Goal: Task Accomplishment & Management: Complete application form

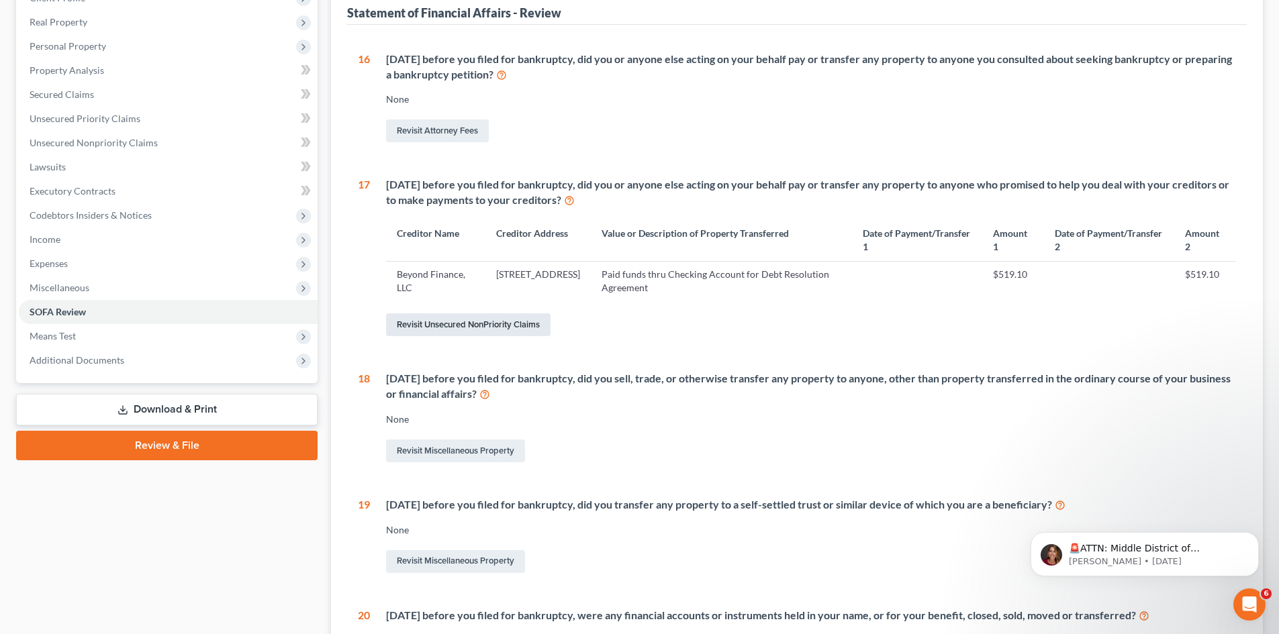
click at [473, 328] on link "Revisit Unsecured NonPriority Claims" at bounding box center [468, 324] width 164 height 23
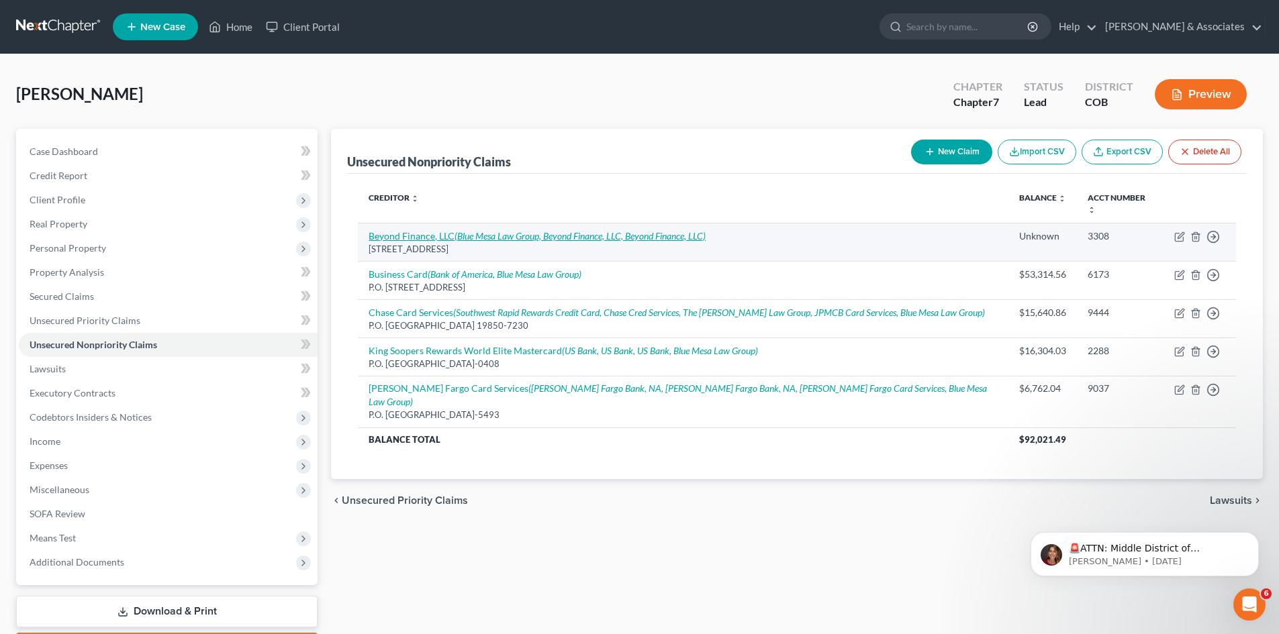
click at [484, 230] on icon "(Blue Mesa Law Group, Beyond Finance, LLC, Beyond Finance, LLC)" at bounding box center [579, 235] width 251 height 11
select select "5"
select select "16"
select select "0"
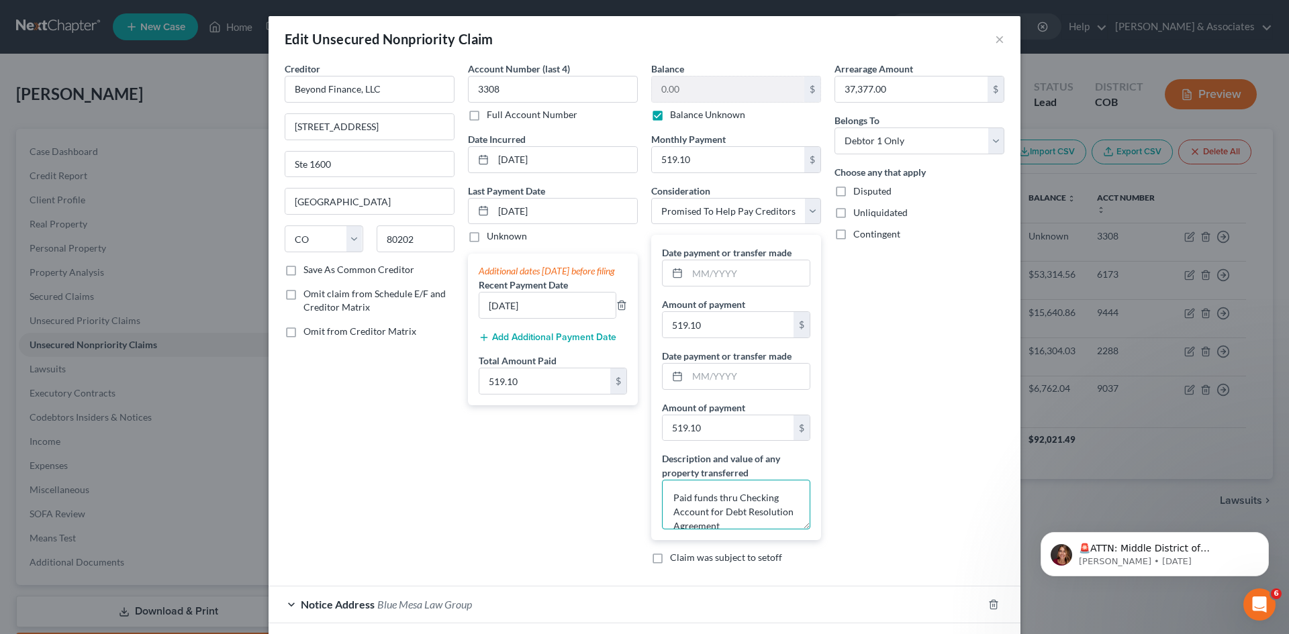
scroll to position [14, 0]
click at [860, 518] on div "Arrearage Amount 37,377.00 $ Belongs To * Select Debtor 1 Only Debtor 2 Only De…" at bounding box center [919, 319] width 183 height 514
click at [856, 526] on div "Arrearage Amount 37,377.00 $ Belongs To * Select Debtor 1 Only Debtor 2 Only De…" at bounding box center [919, 319] width 183 height 514
click at [487, 316] on input "[DATE]" at bounding box center [547, 306] width 136 height 26
click at [489, 316] on input "[DATE]" at bounding box center [547, 306] width 136 height 26
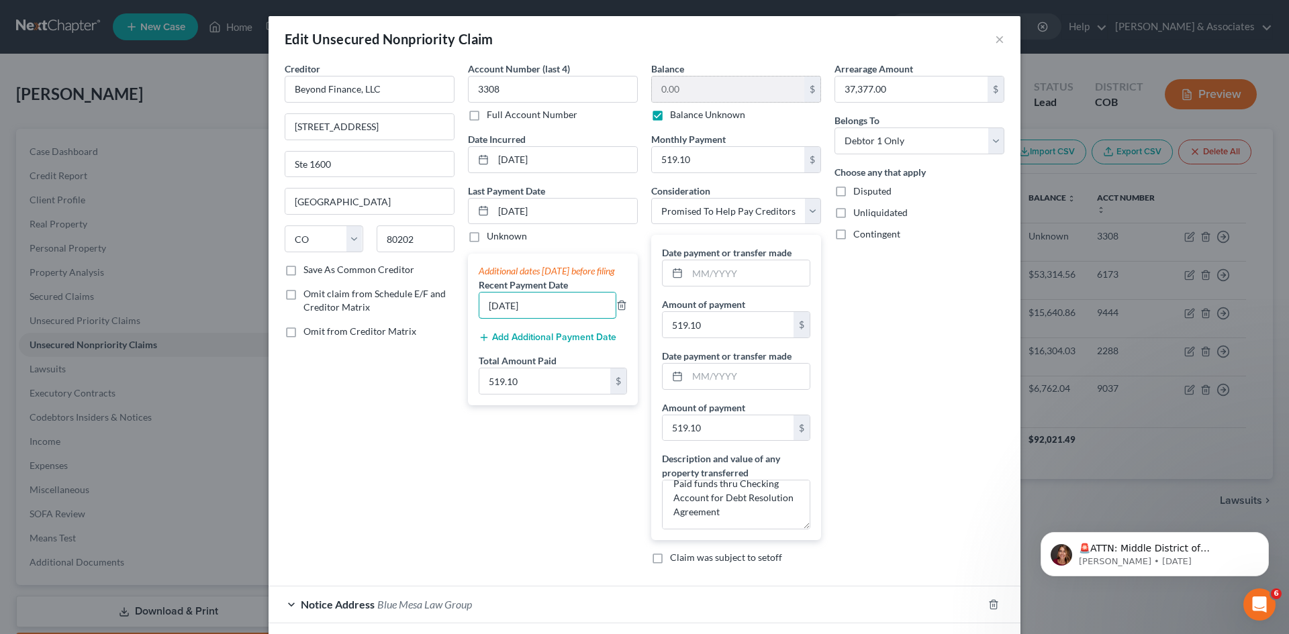
type input "[DATE]"
click at [683, 76] on div "0.00 $" at bounding box center [736, 89] width 170 height 27
click at [927, 497] on div "Arrearage Amount 37,377.00 $ Belongs To * Select Debtor 1 Only Debtor 2 Only De…" at bounding box center [919, 319] width 183 height 514
click at [687, 277] on input "text" at bounding box center [748, 273] width 122 height 26
type input "[DATE]"
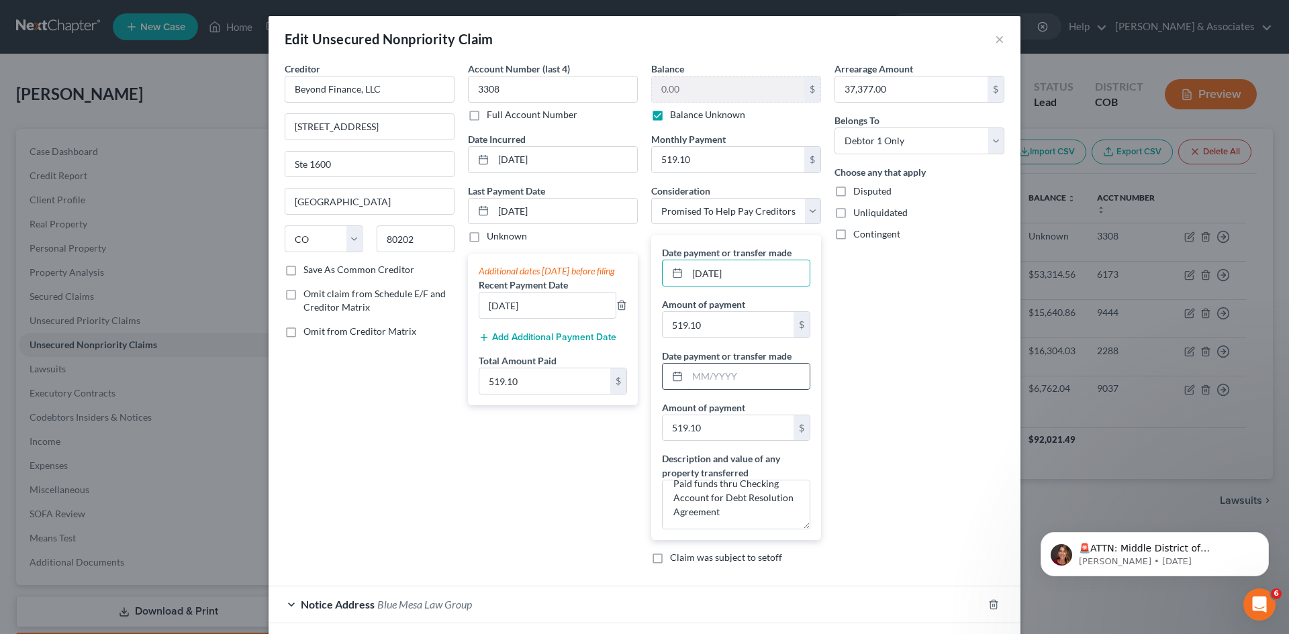
click at [687, 377] on input "text" at bounding box center [748, 377] width 122 height 26
type input "[DATE]"
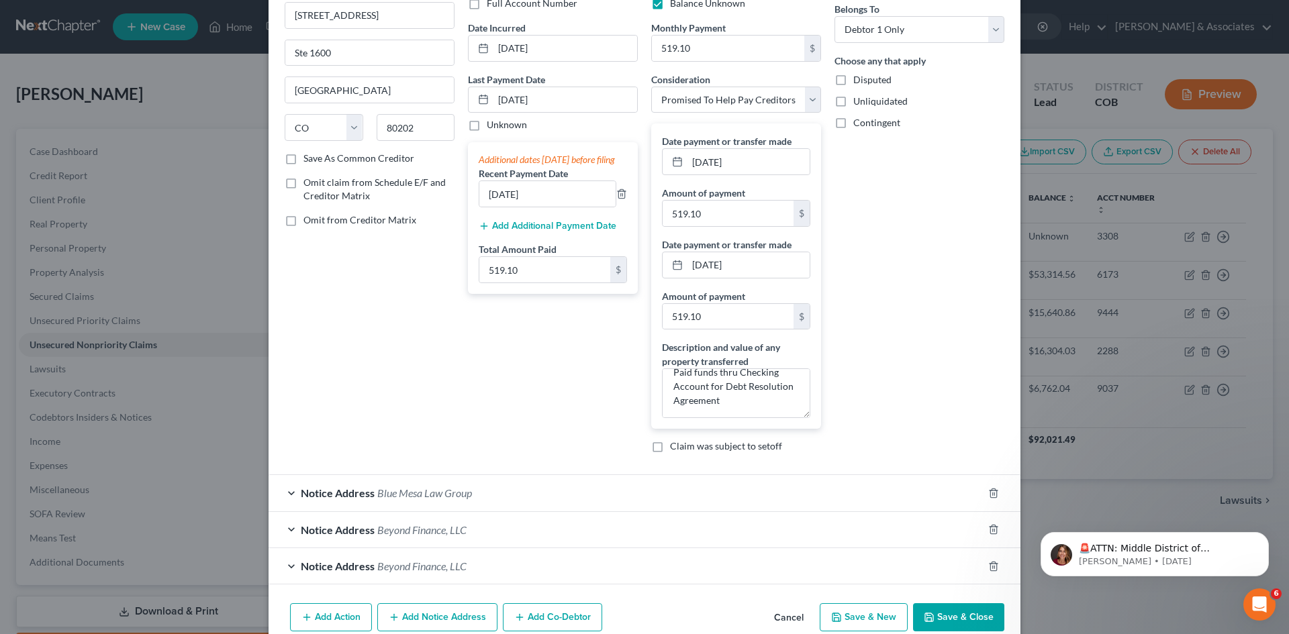
scroll to position [175, 0]
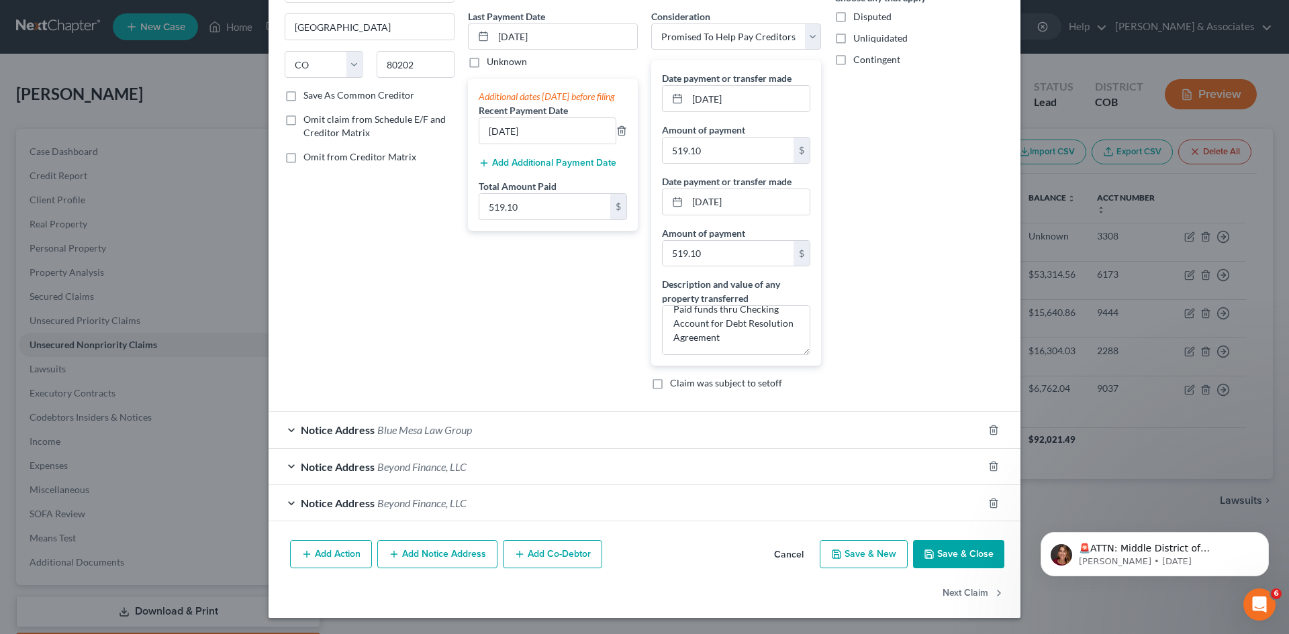
click at [969, 556] on button "Save & Close" at bounding box center [958, 554] width 91 height 28
click at [712, 101] on input "[DATE]" at bounding box center [748, 99] width 122 height 26
type input "07/2025"
click at [711, 205] on input "[DATE]" at bounding box center [748, 202] width 122 height 26
type input "6/2025"
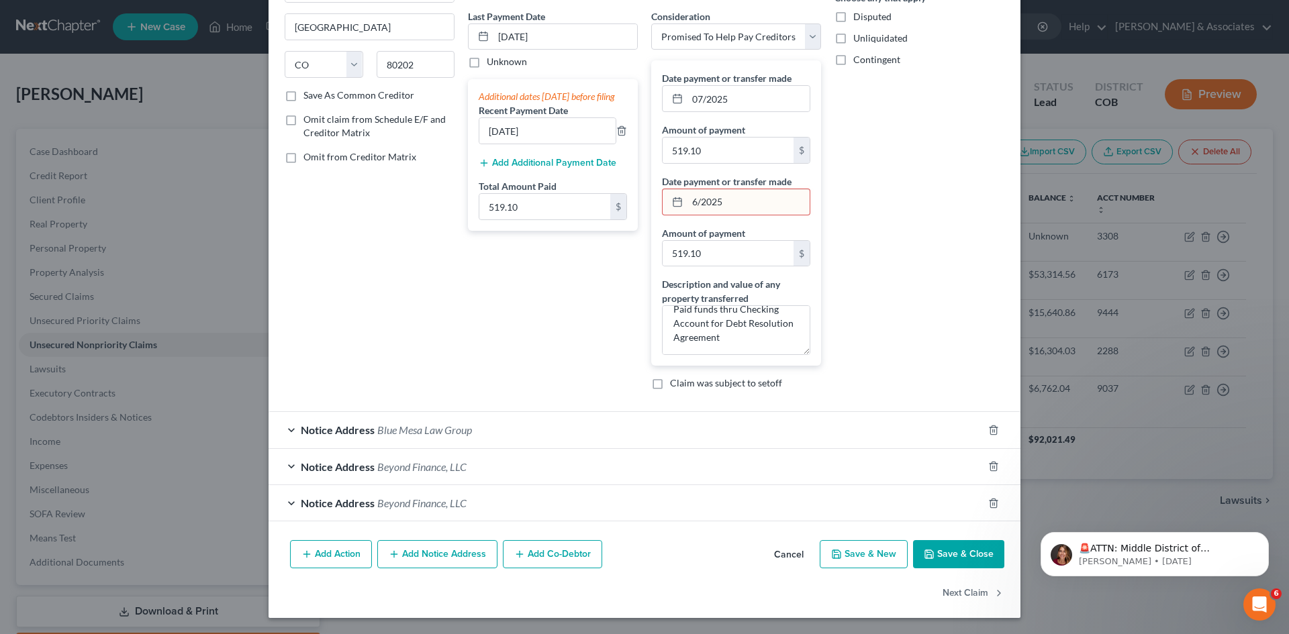
click at [974, 554] on button "Save & Close" at bounding box center [958, 554] width 91 height 28
drag, startPoint x: 740, startPoint y: 99, endPoint x: 674, endPoint y: 93, distance: 66.0
click at [674, 93] on div "07/2025" at bounding box center [736, 98] width 148 height 27
click at [931, 417] on div "Notice Address Blue Mesa Law Group" at bounding box center [626, 430] width 714 height 36
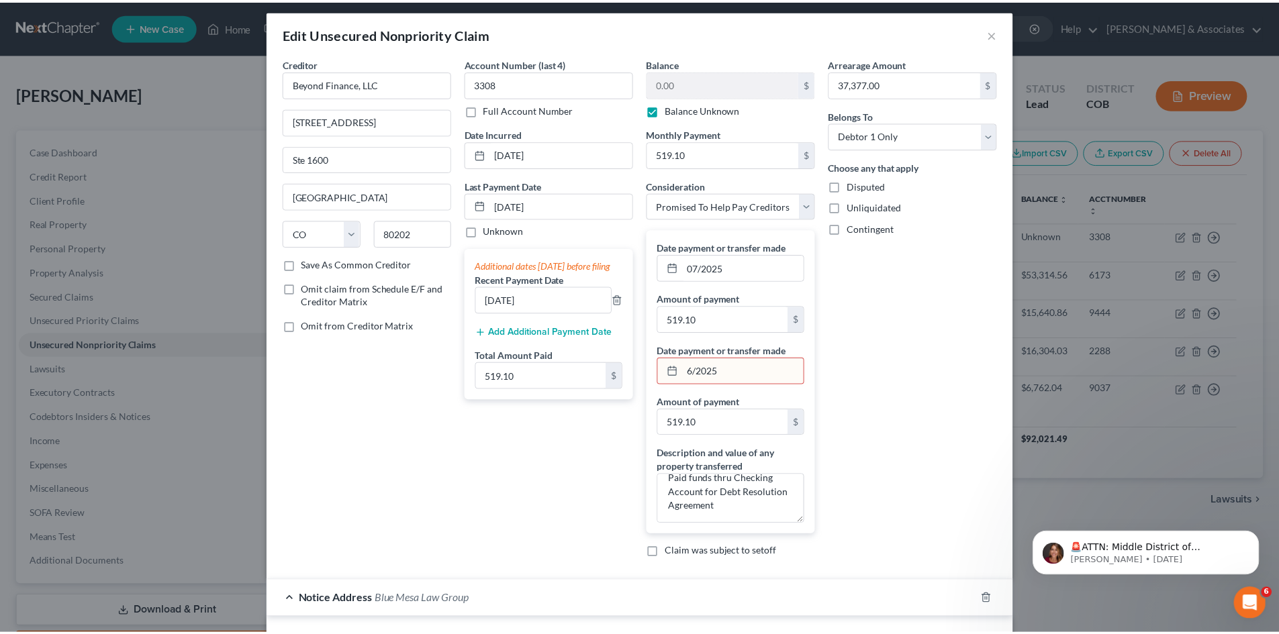
scroll to position [0, 0]
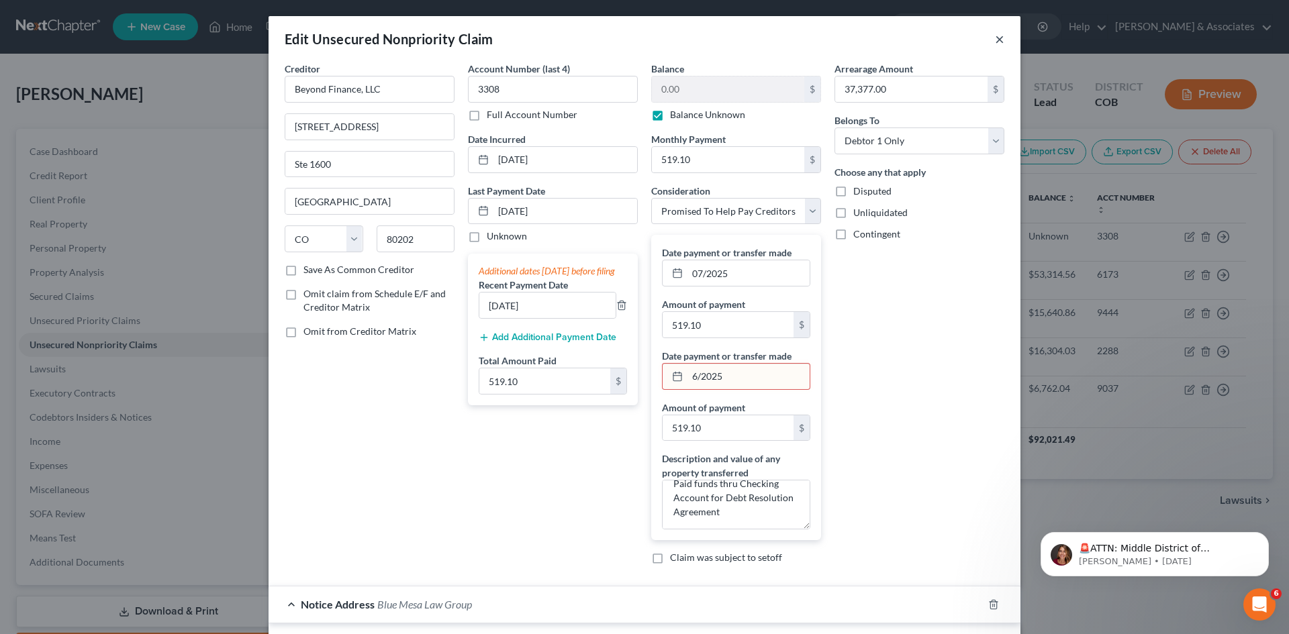
click at [995, 43] on button "×" at bounding box center [999, 39] width 9 height 16
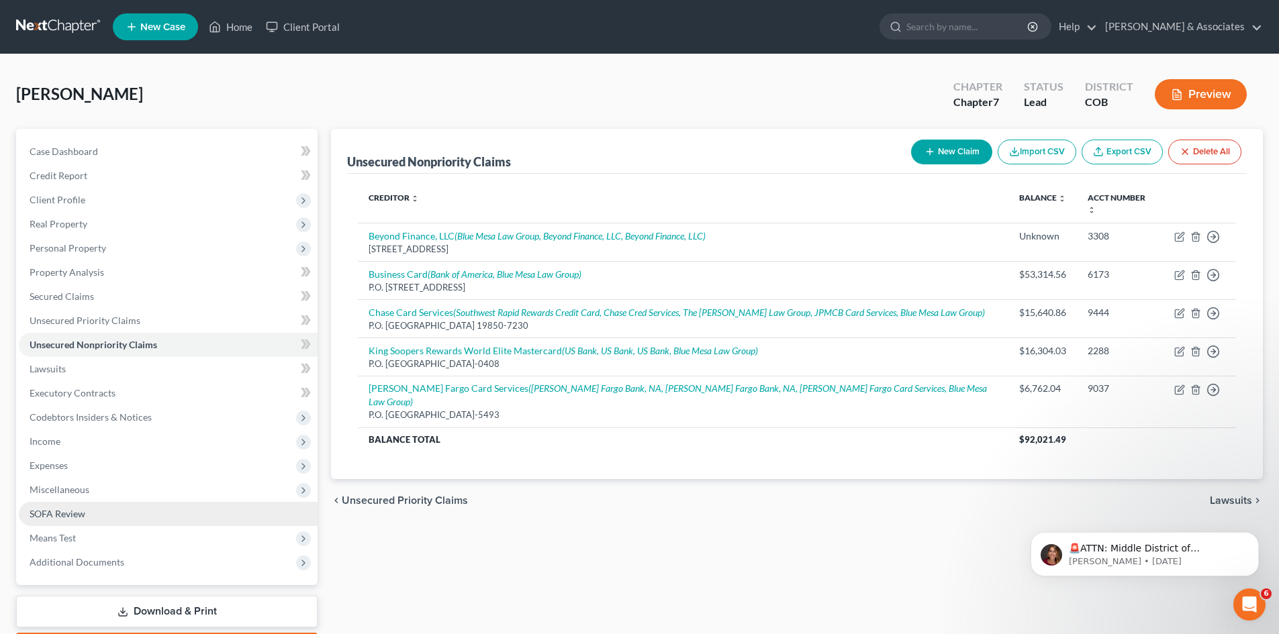
click at [68, 519] on span "SOFA Review" at bounding box center [58, 513] width 56 height 11
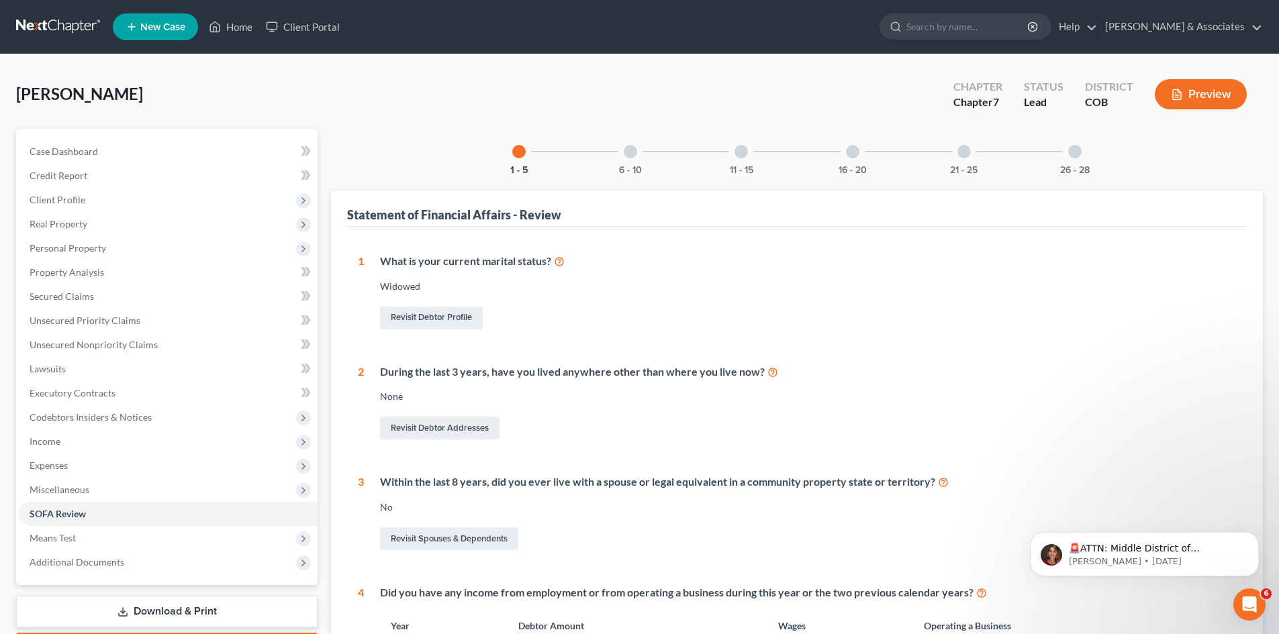
click at [849, 154] on div at bounding box center [852, 151] width 13 height 13
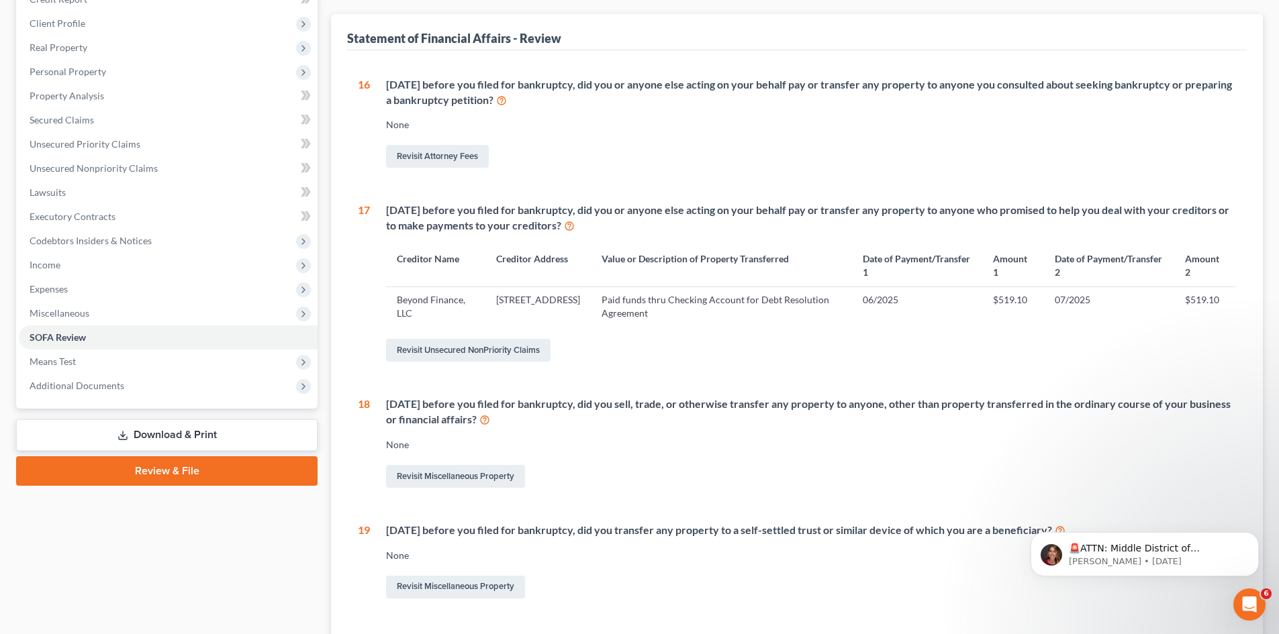
scroll to position [187, 0]
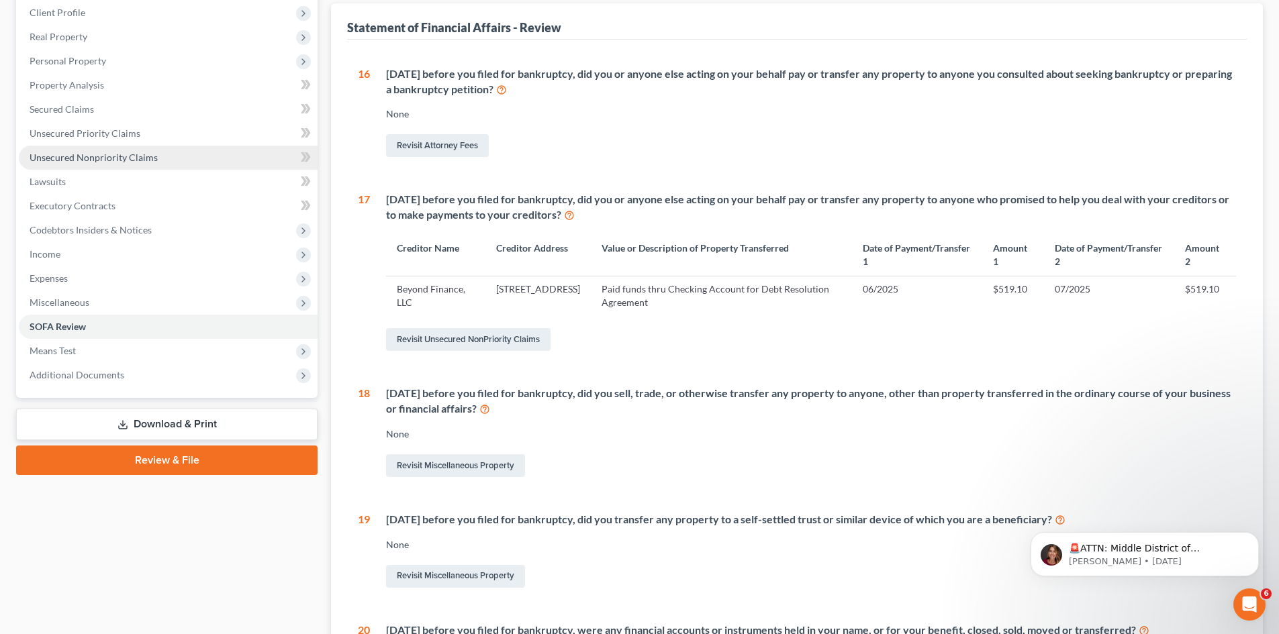
click at [62, 160] on span "Unsecured Nonpriority Claims" at bounding box center [94, 157] width 128 height 11
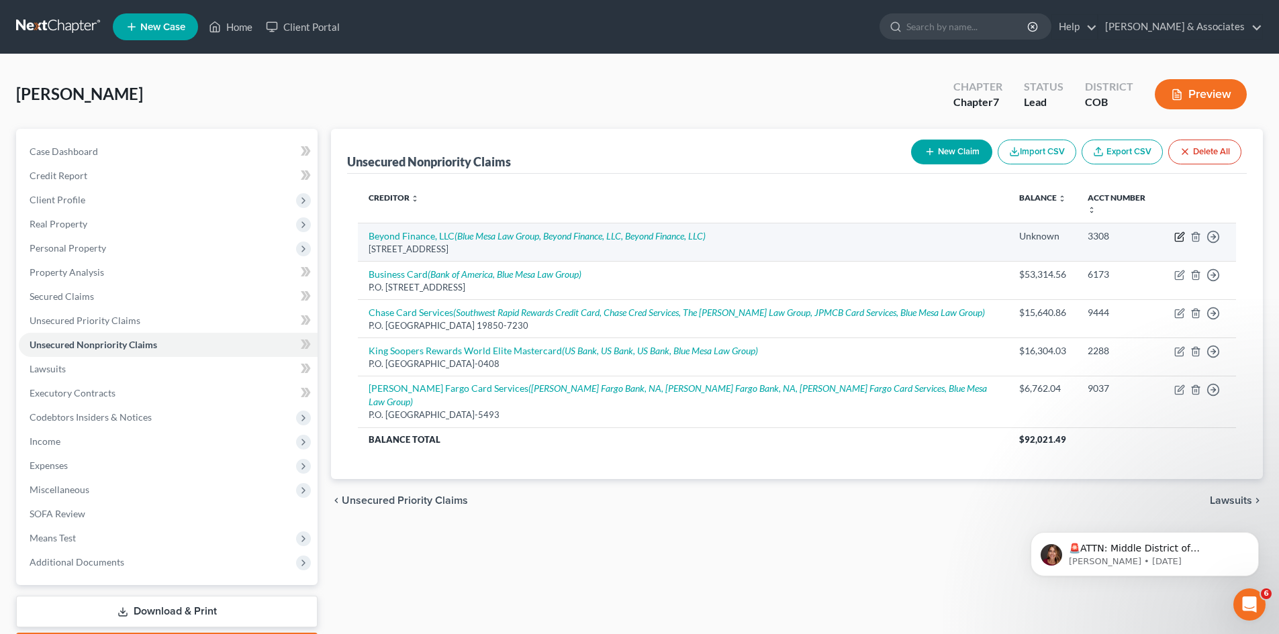
click at [1181, 232] on icon "button" at bounding box center [1179, 237] width 11 height 11
select select "5"
select select "16"
select select "0"
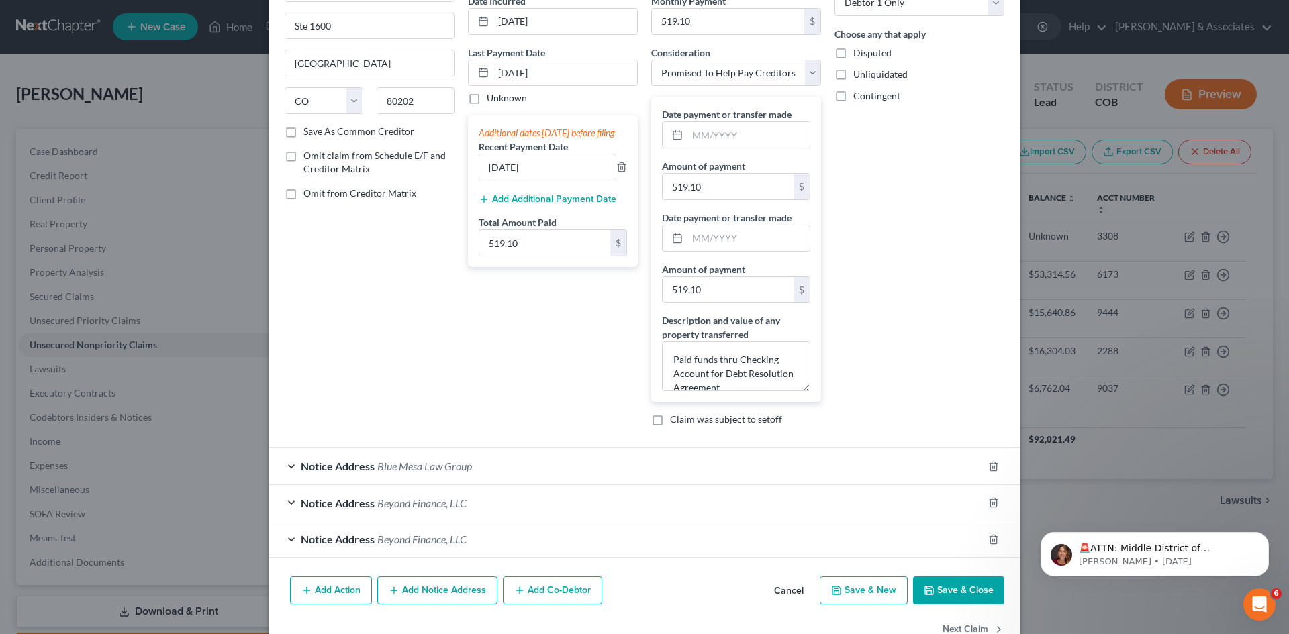
scroll to position [175, 0]
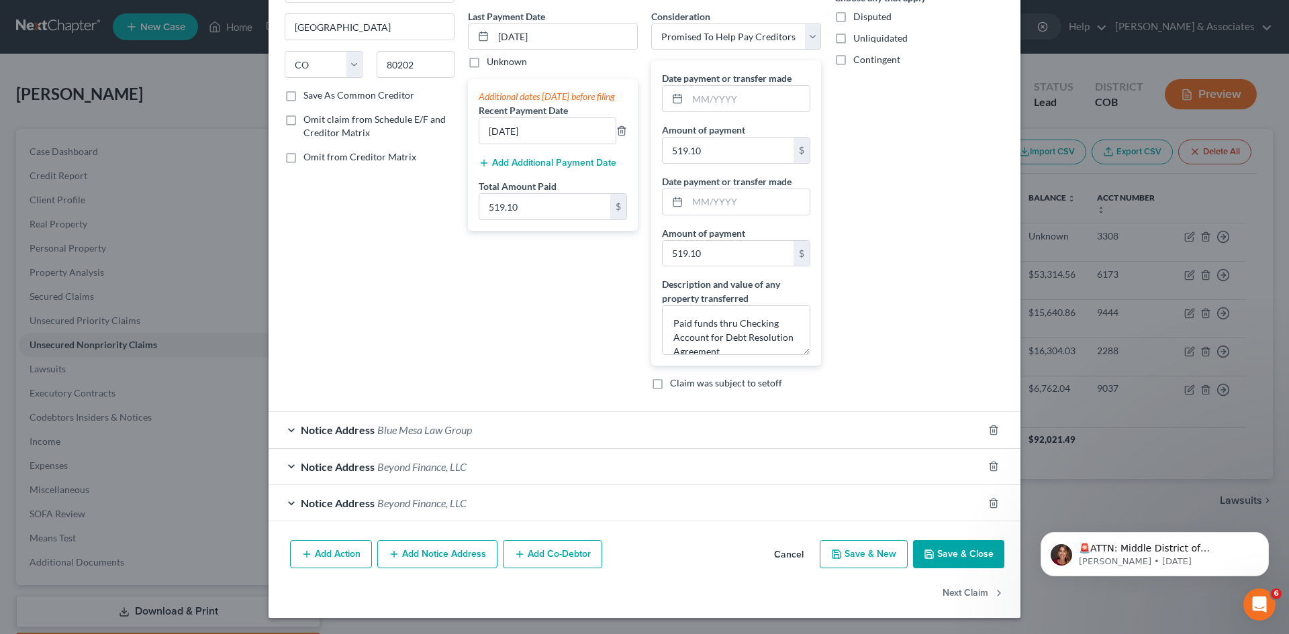
click at [403, 431] on span "Blue Mesa Law Group" at bounding box center [424, 430] width 95 height 13
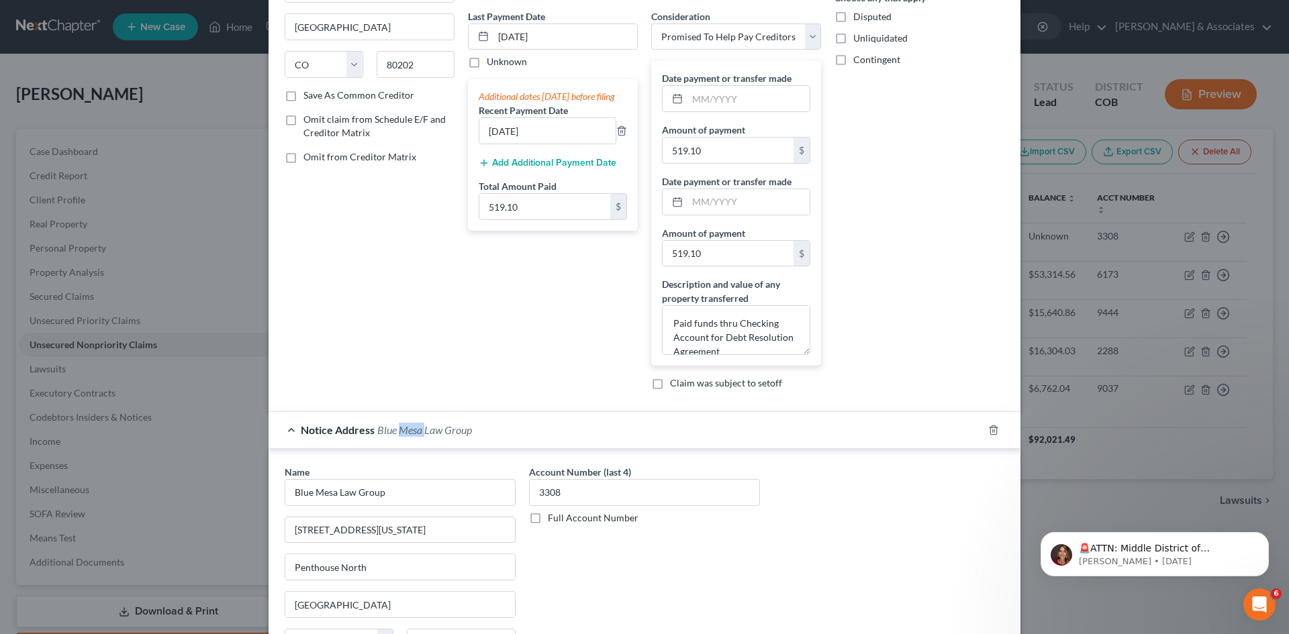
click at [403, 431] on span "Blue Mesa Law Group" at bounding box center [424, 430] width 95 height 13
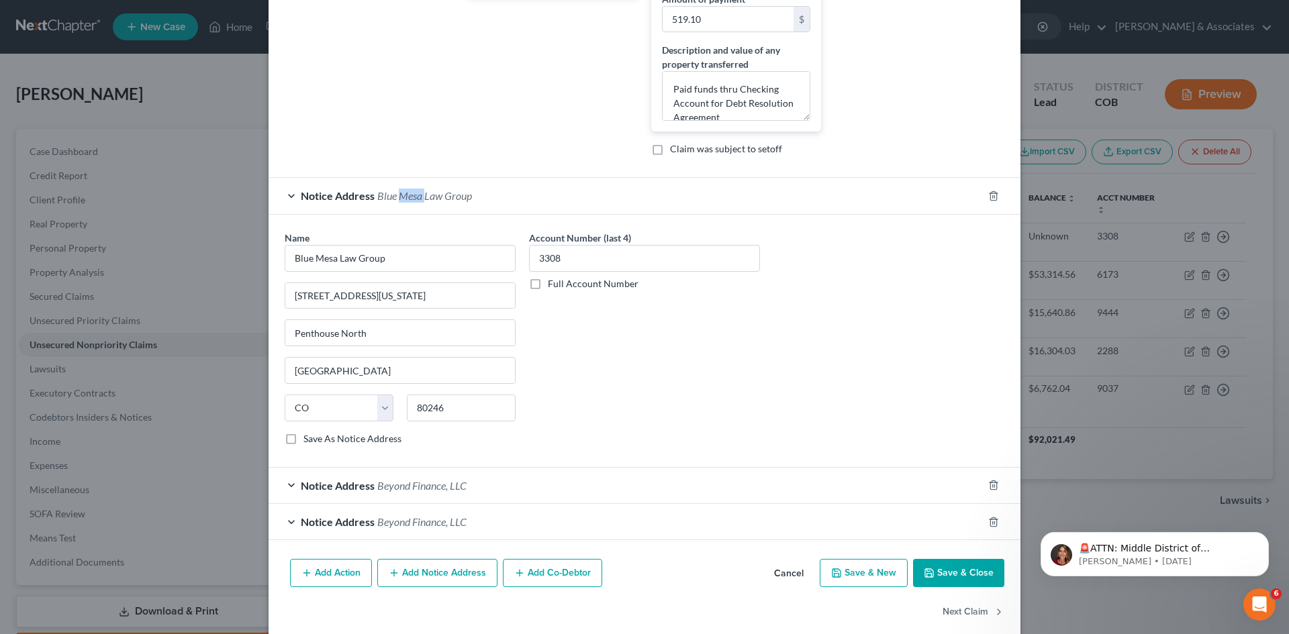
scroll to position [417, 0]
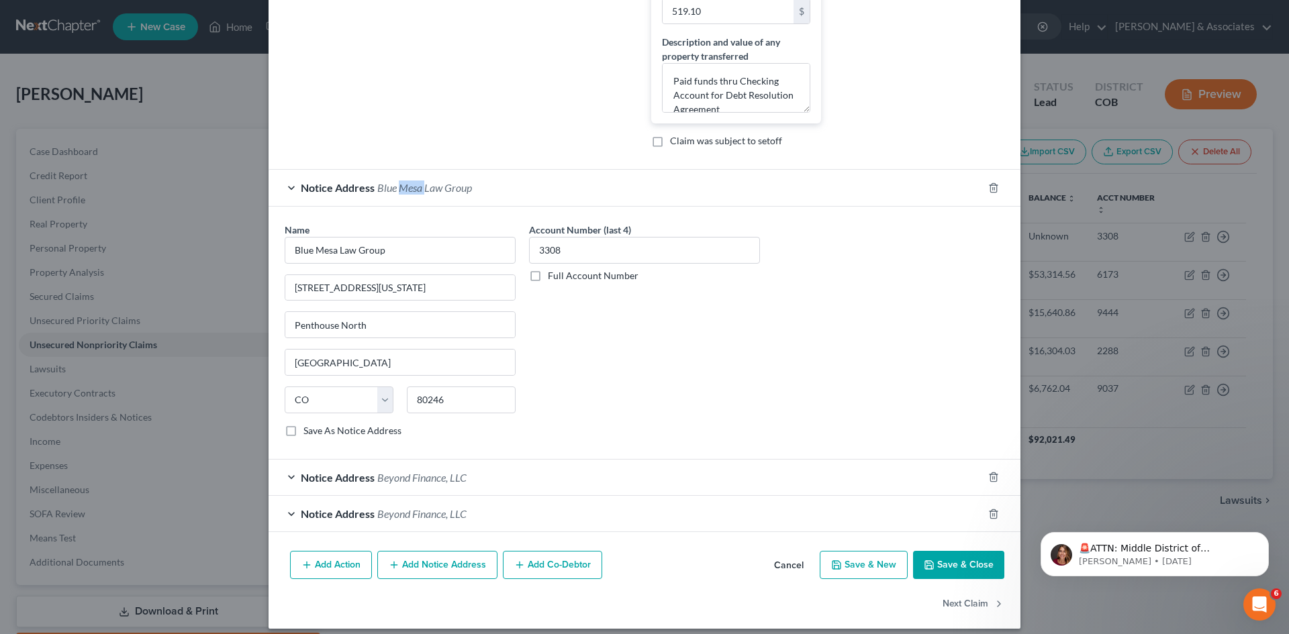
click at [981, 563] on button "Save & Close" at bounding box center [958, 565] width 91 height 28
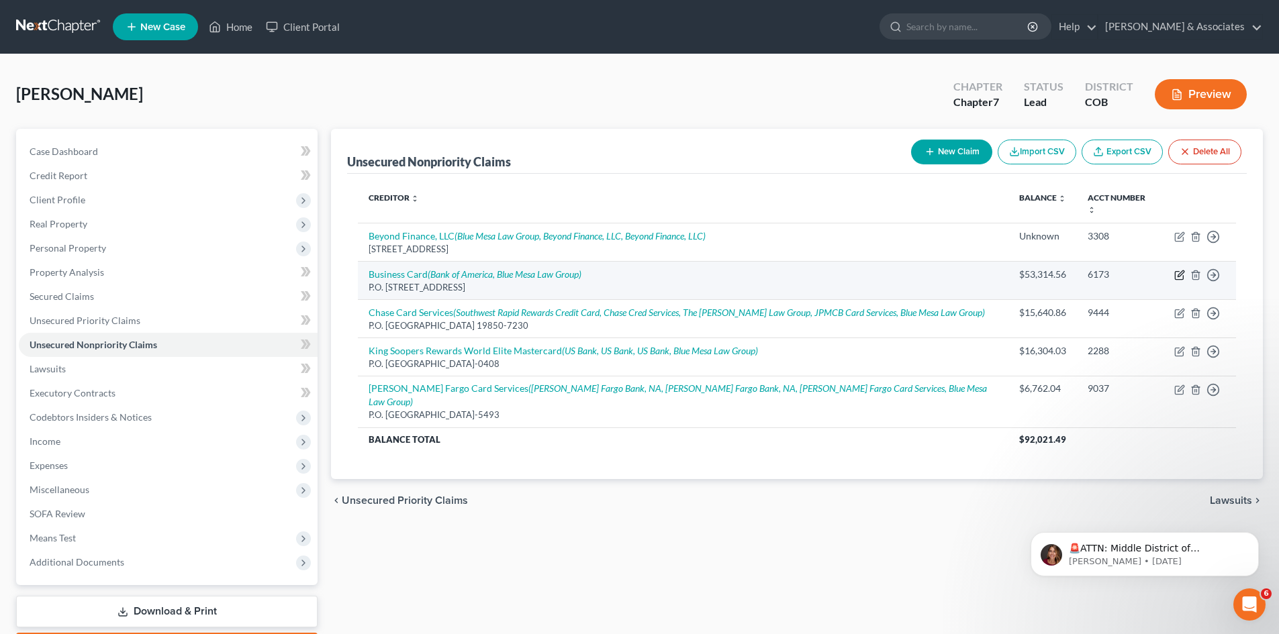
click at [1182, 270] on icon "button" at bounding box center [1179, 275] width 11 height 11
select select "7"
select select "2"
select select "0"
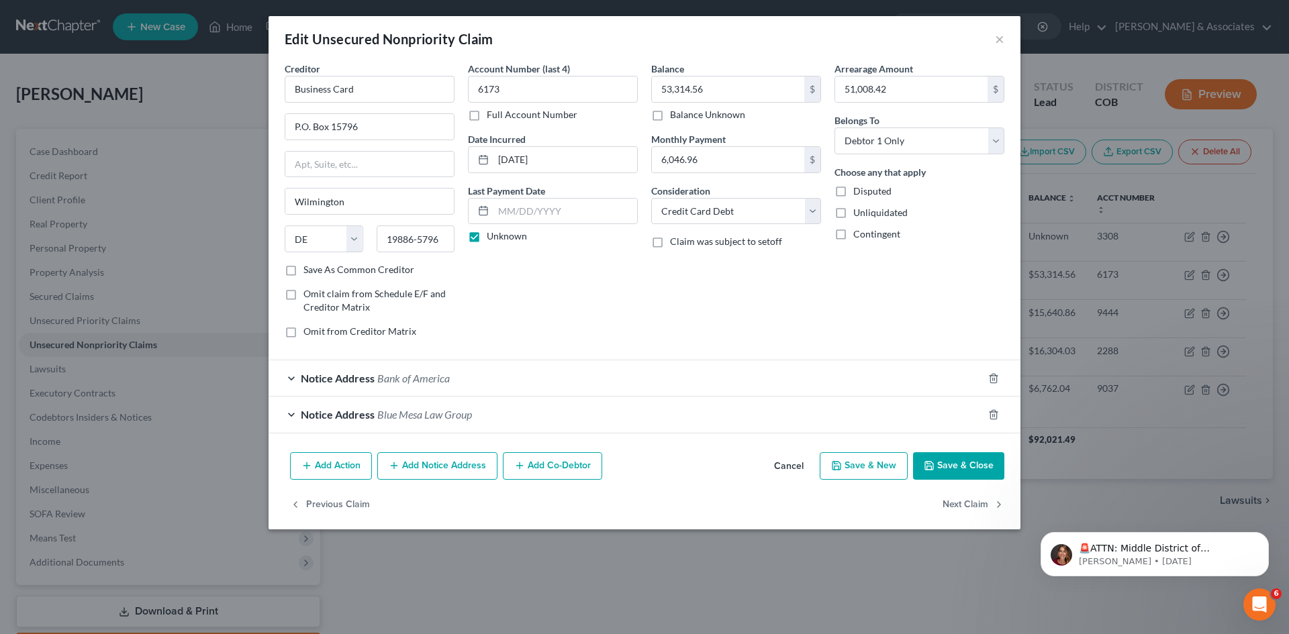
click at [334, 412] on span "Notice Address" at bounding box center [338, 414] width 74 height 13
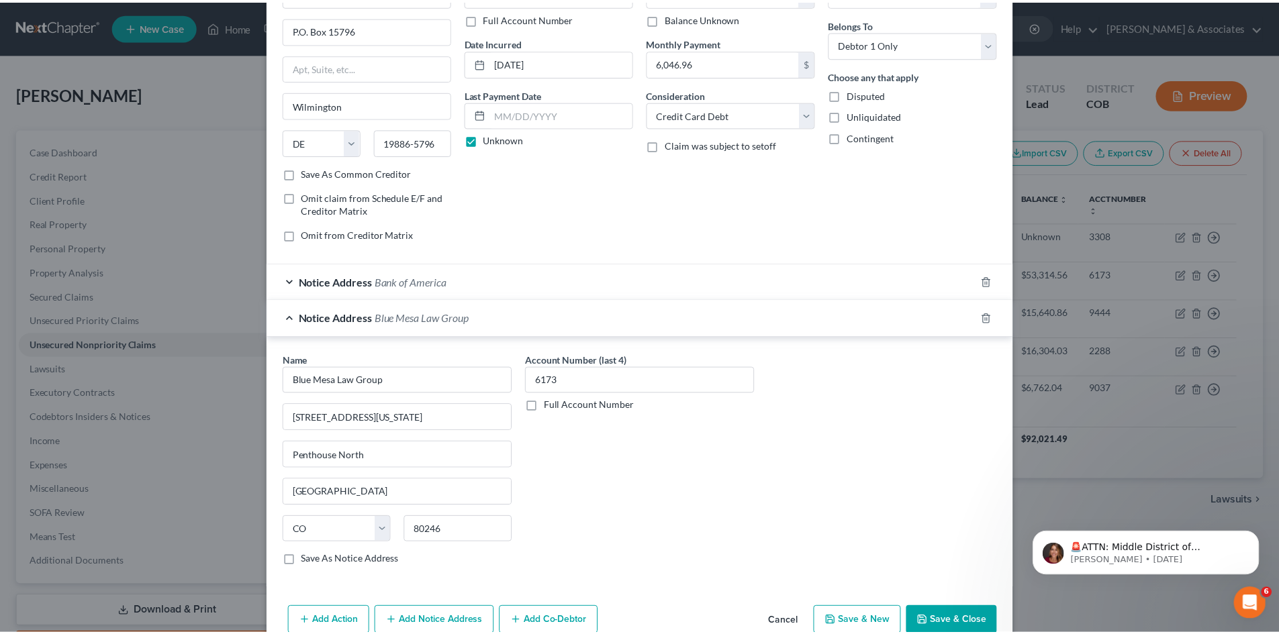
scroll to position [105, 0]
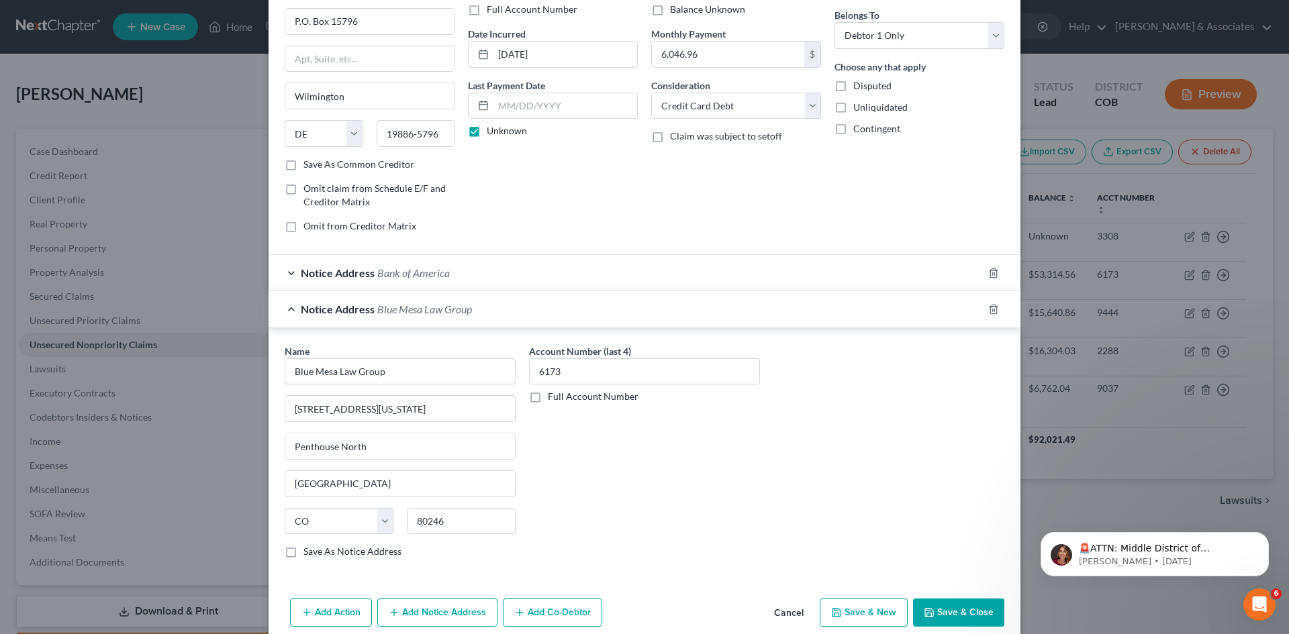
click at [951, 612] on button "Save & Close" at bounding box center [958, 613] width 91 height 28
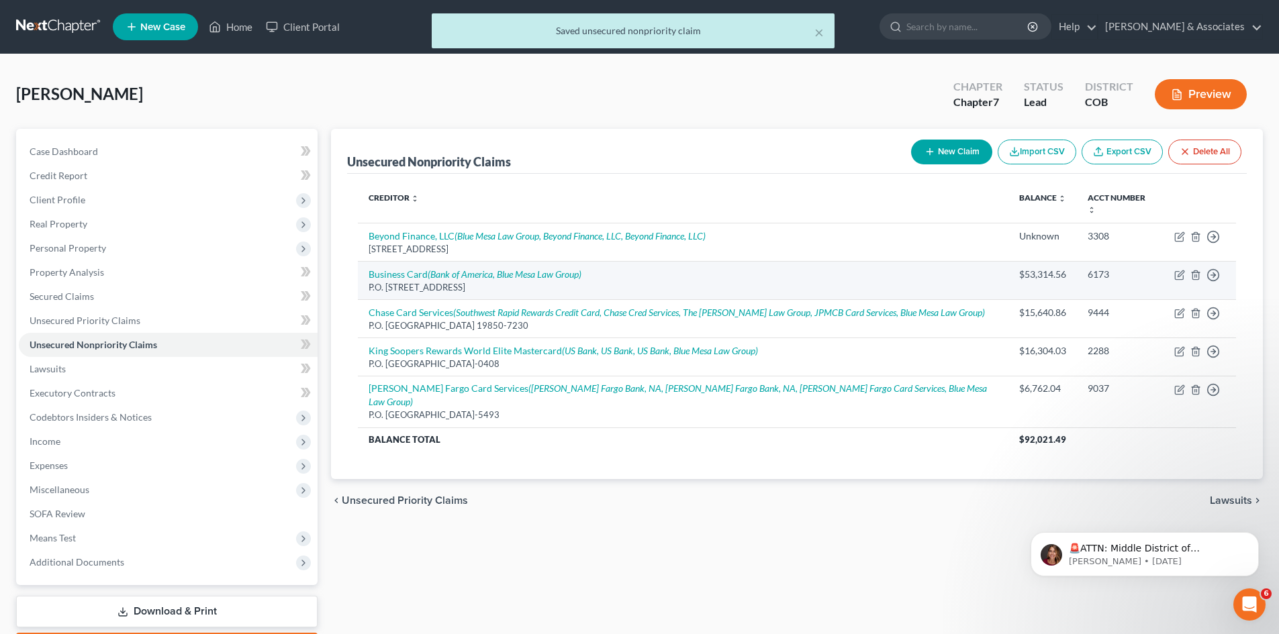
click at [409, 281] on div "P.O. [STREET_ADDRESS]" at bounding box center [683, 287] width 629 height 13
click at [1181, 270] on icon "button" at bounding box center [1179, 275] width 11 height 11
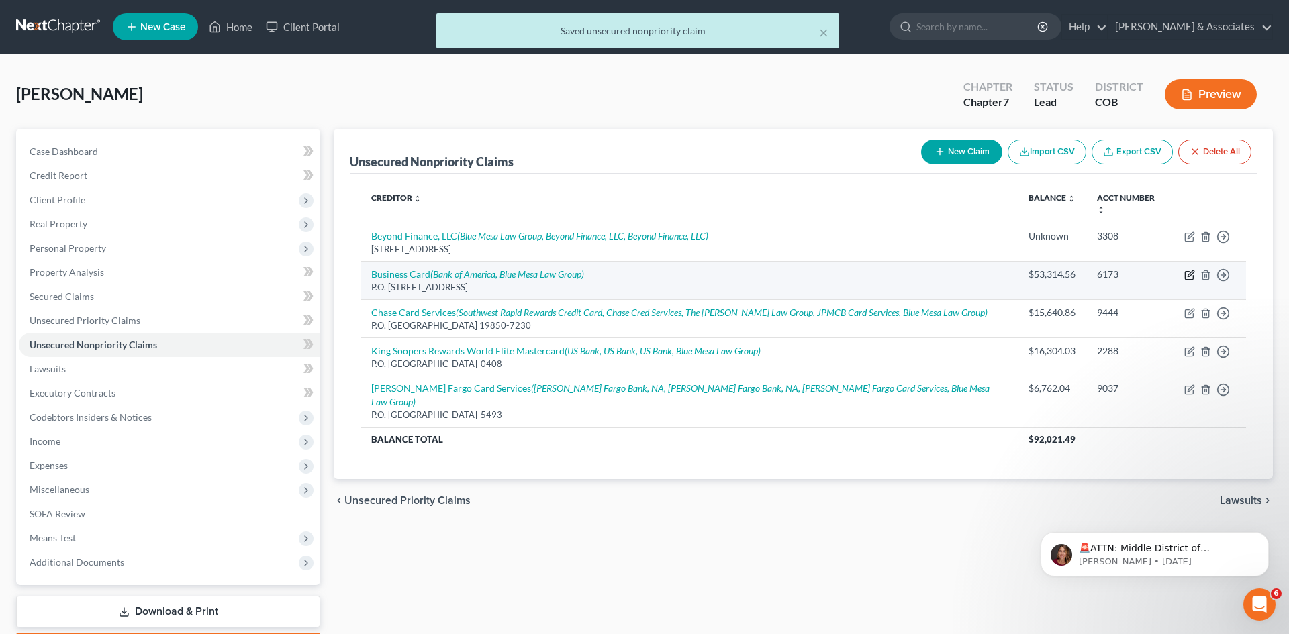
select select "7"
select select "2"
select select "0"
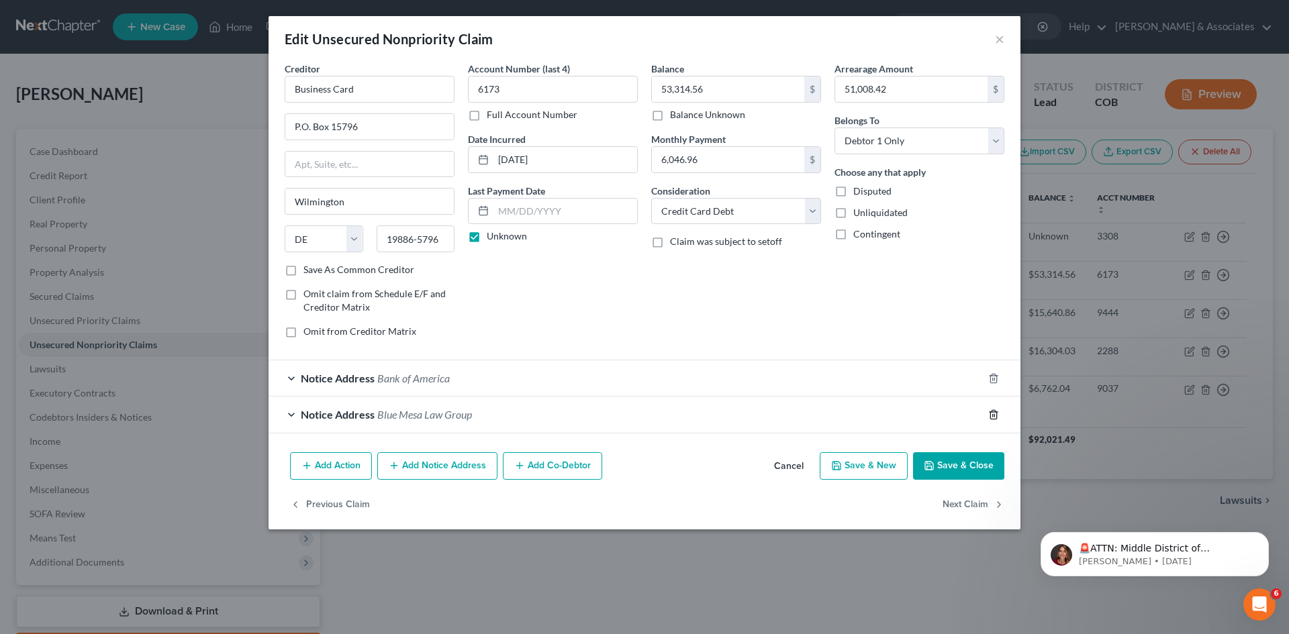
click at [996, 418] on icon "button" at bounding box center [993, 414] width 11 height 11
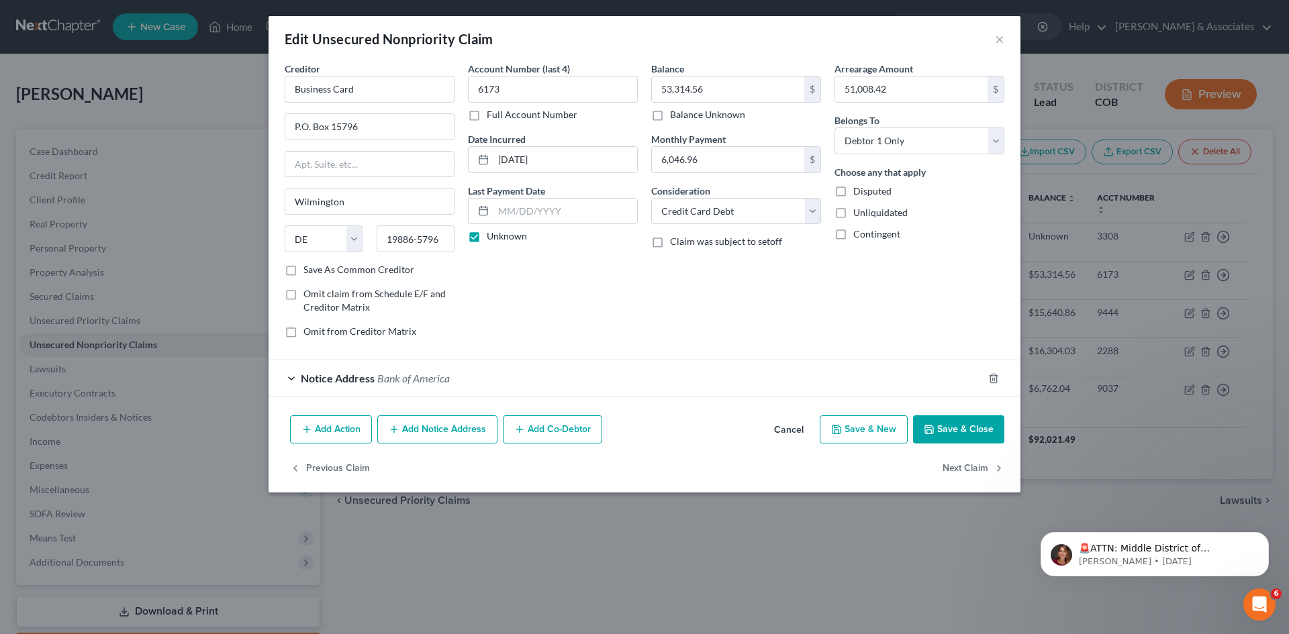
click at [979, 429] on button "Save & Close" at bounding box center [958, 430] width 91 height 28
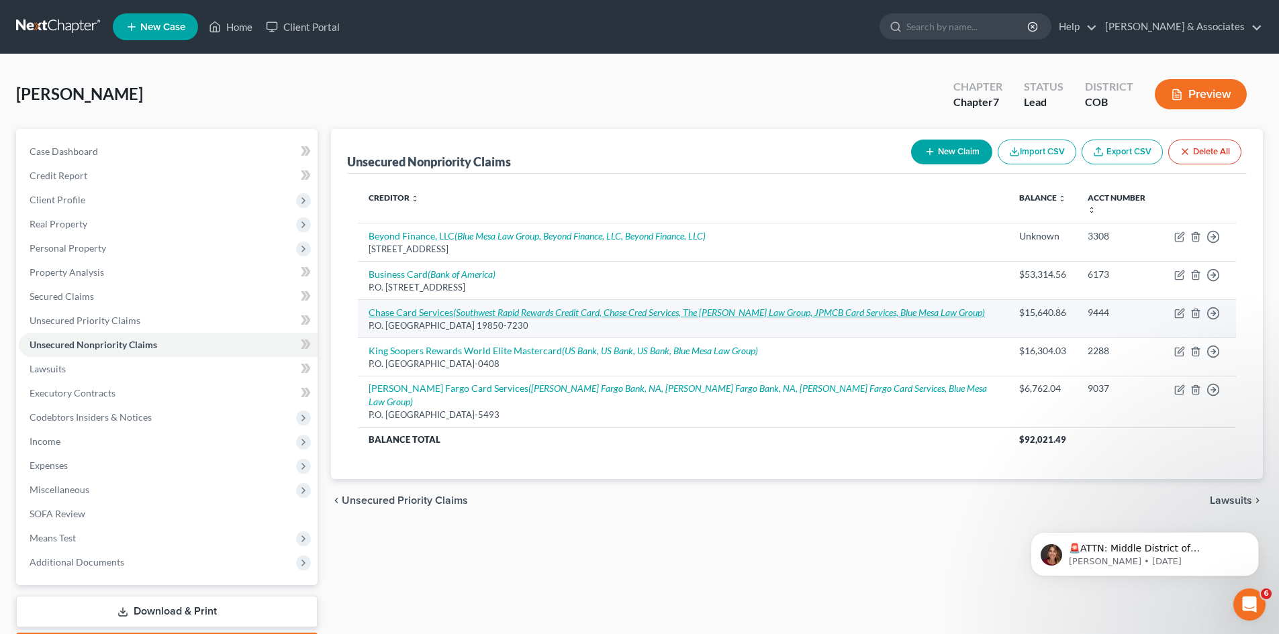
drag, startPoint x: 632, startPoint y: 327, endPoint x: 638, endPoint y: 303, distance: 24.9
click at [633, 326] on tbody "Beyond Finance, LLC (Blue Mesa Law Group, Beyond Finance, LLC, Beyond Finance, …" at bounding box center [797, 337] width 878 height 229
